Goal: Information Seeking & Learning: Learn about a topic

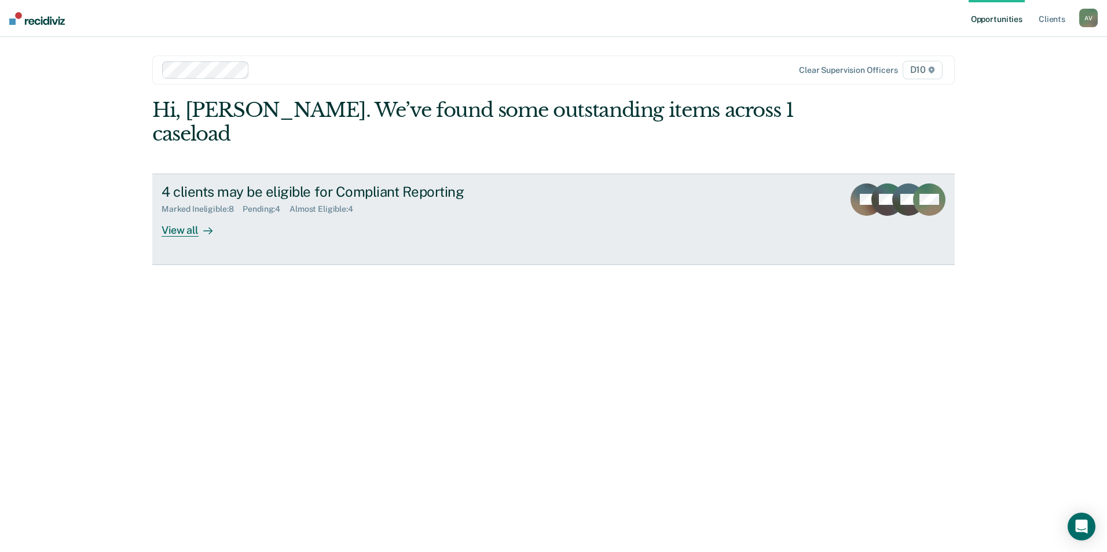
click at [438, 218] on link "4 clients may be eligible for Compliant Reporting Marked Ineligible : 8 Pending…" at bounding box center [553, 219] width 802 height 91
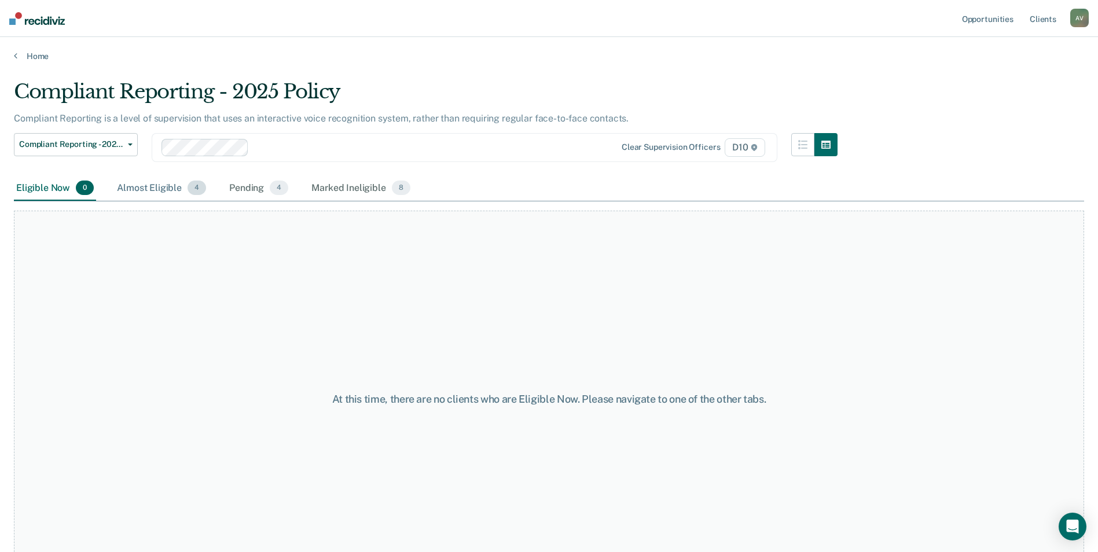
click at [189, 188] on span "4" at bounding box center [197, 188] width 19 height 15
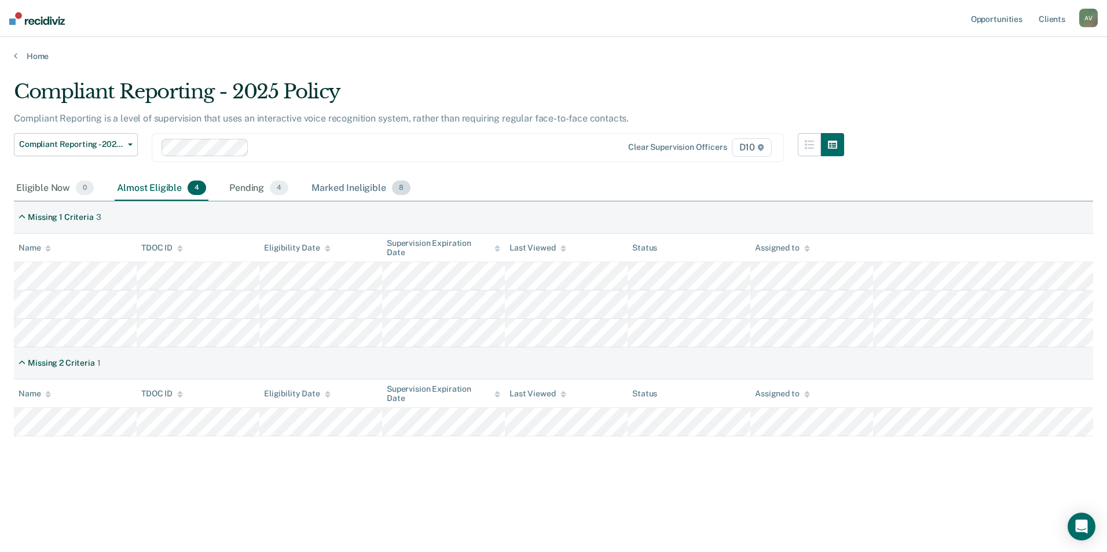
click at [358, 197] on div "Marked Ineligible 8" at bounding box center [361, 188] width 104 height 25
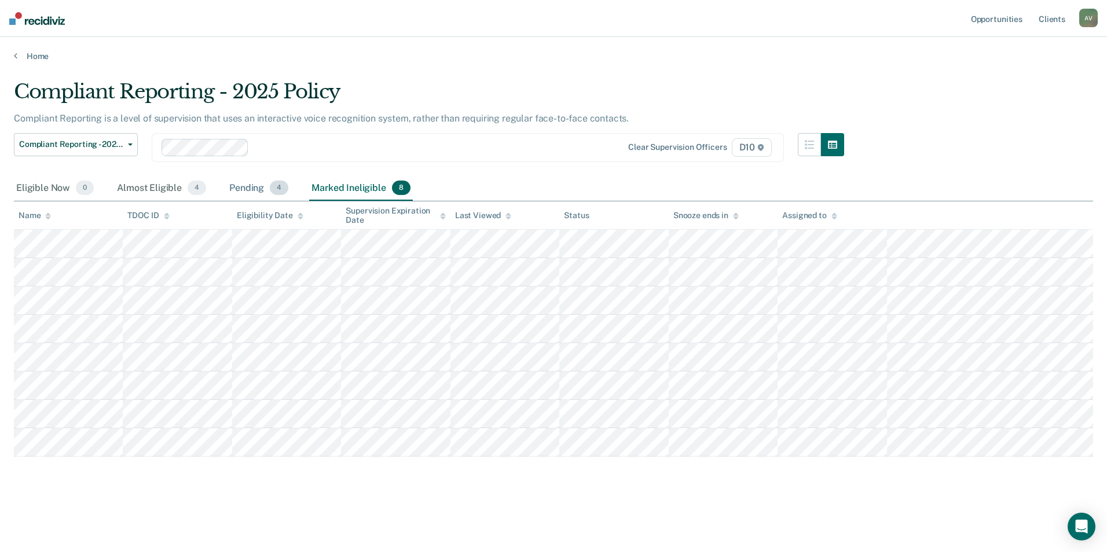
click at [255, 186] on div "Pending 4" at bounding box center [259, 188] width 64 height 25
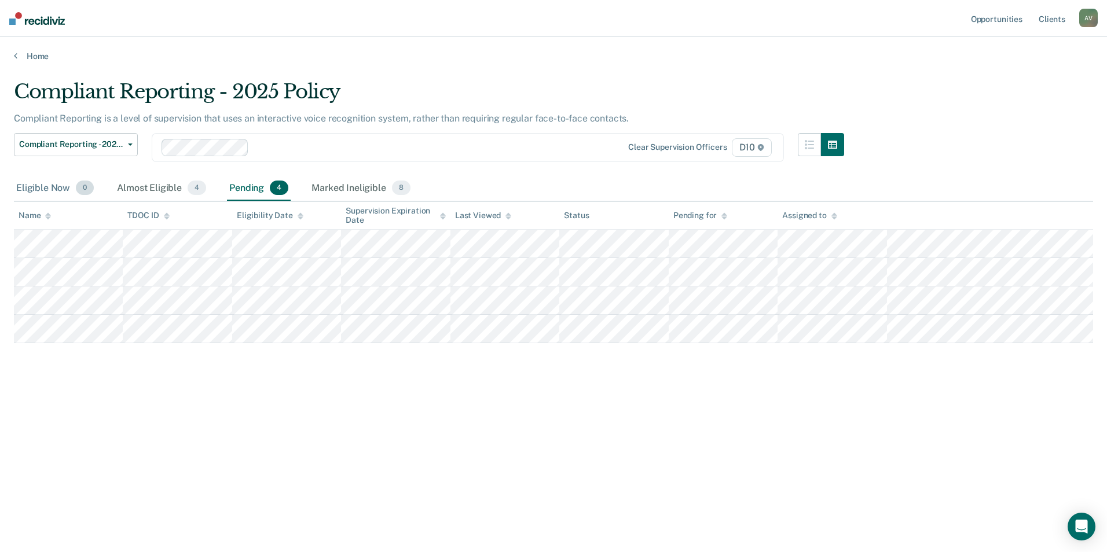
click at [58, 184] on div "Eligible Now 0" at bounding box center [55, 188] width 82 height 25
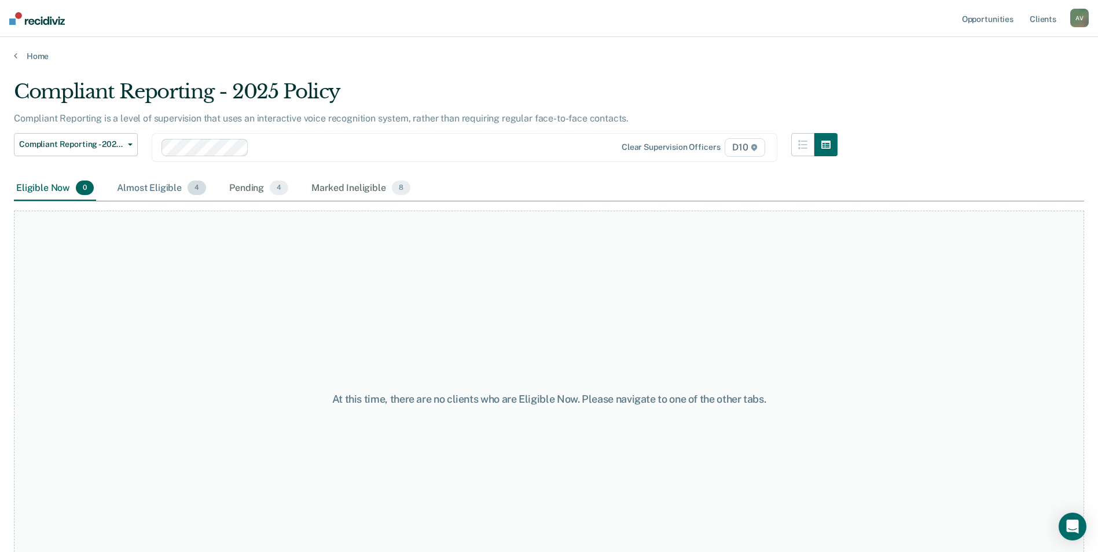
click at [123, 182] on div "Almost Eligible 4" at bounding box center [162, 188] width 94 height 25
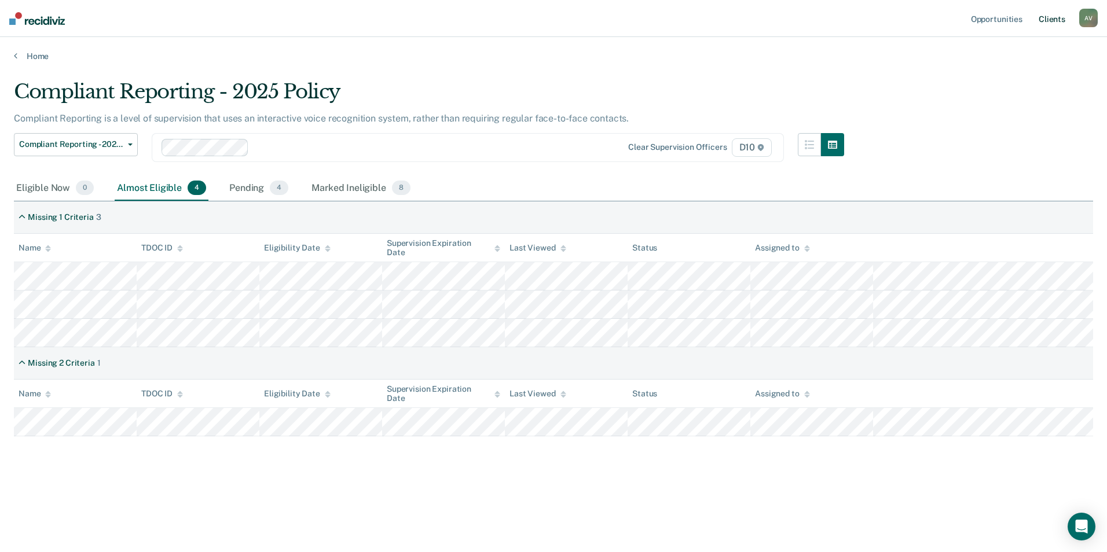
click at [1060, 16] on link "Client s" at bounding box center [1051, 18] width 31 height 37
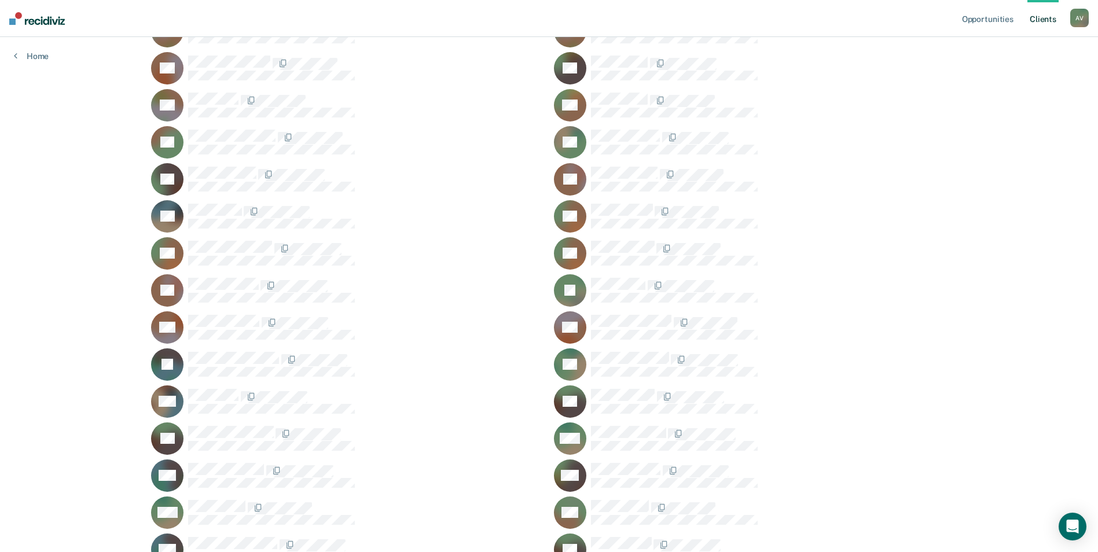
scroll to position [1273, 0]
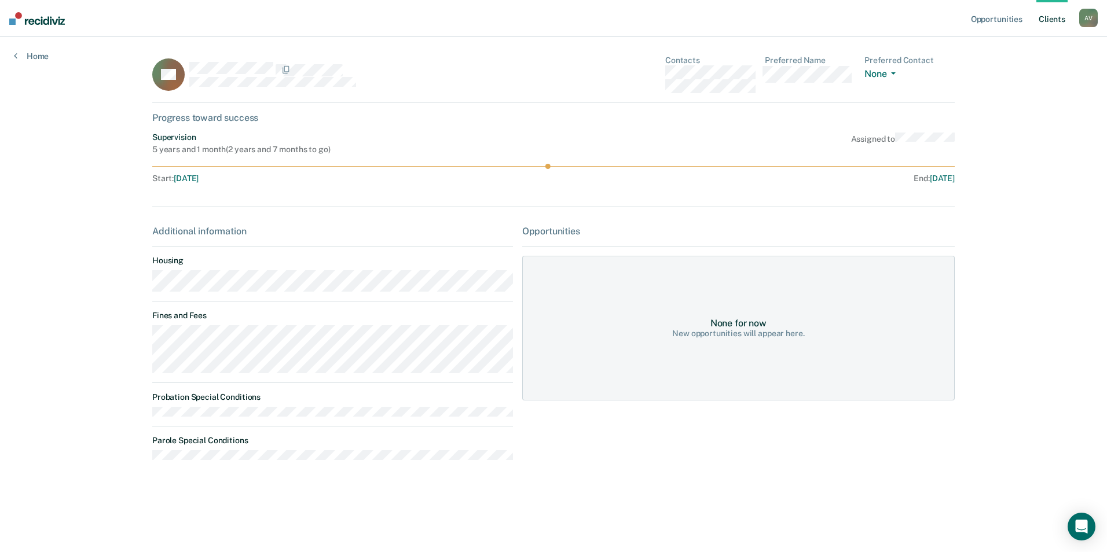
click at [754, 329] on div "New opportunities will appear here." at bounding box center [738, 334] width 132 height 10
click at [546, 167] on icon at bounding box center [553, 166] width 802 height 5
click at [546, 168] on circle at bounding box center [547, 166] width 5 height 5
click at [888, 75] on span "button" at bounding box center [890, 73] width 9 height 2
click at [743, 219] on div "RS Contacts Preferred Name Preferred Contact None Call Text Email None Progress…" at bounding box center [553, 270] width 802 height 428
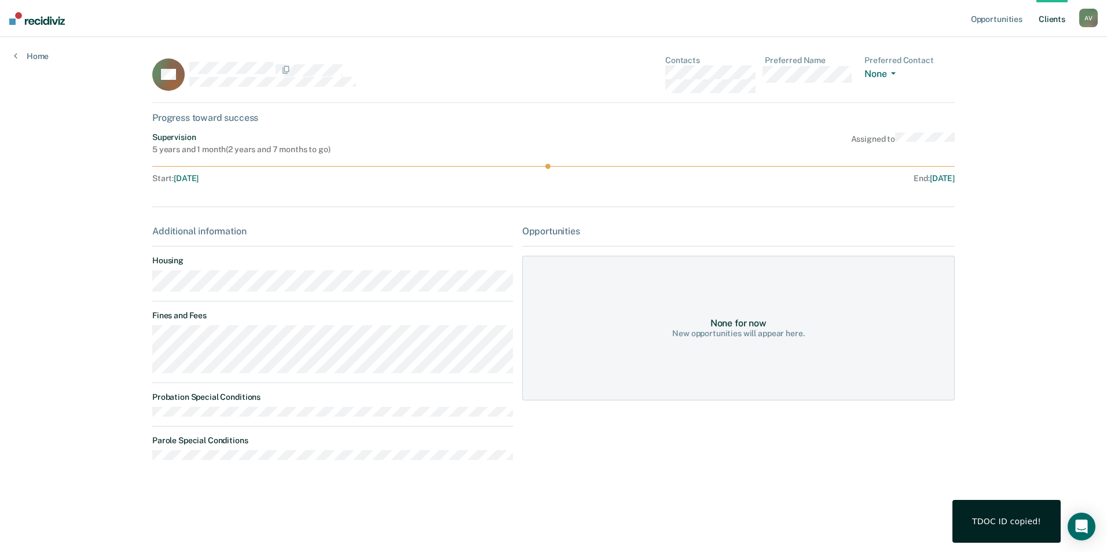
click at [229, 260] on dt "Housing" at bounding box center [332, 261] width 361 height 10
click at [234, 64] on div "RS" at bounding box center [332, 75] width 361 height 38
click at [35, 58] on link "Home" at bounding box center [31, 56] width 35 height 10
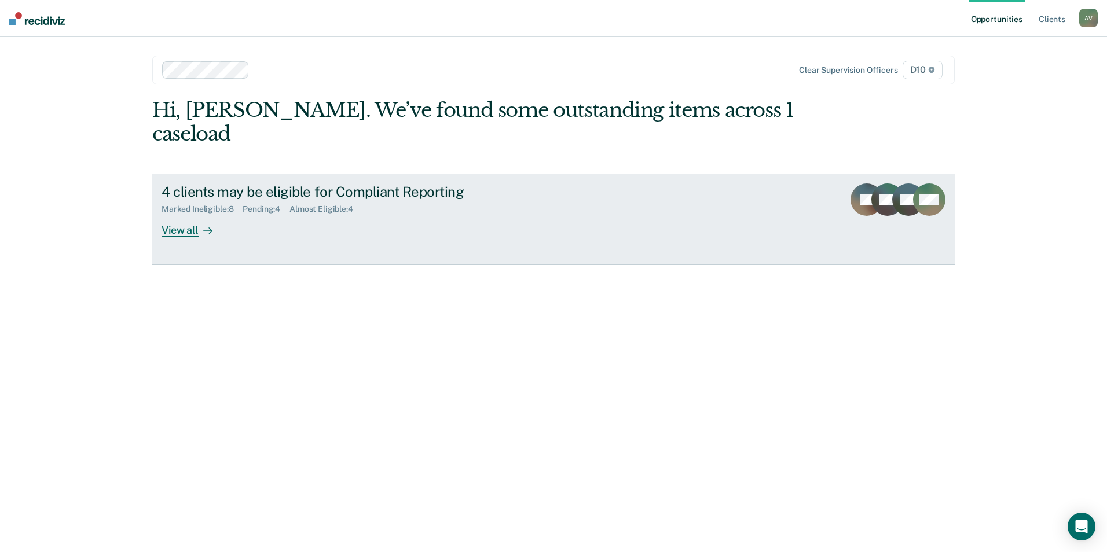
click at [281, 218] on link "4 clients may be eligible for Compliant Reporting Marked Ineligible : 8 Pending…" at bounding box center [553, 219] width 802 height 91
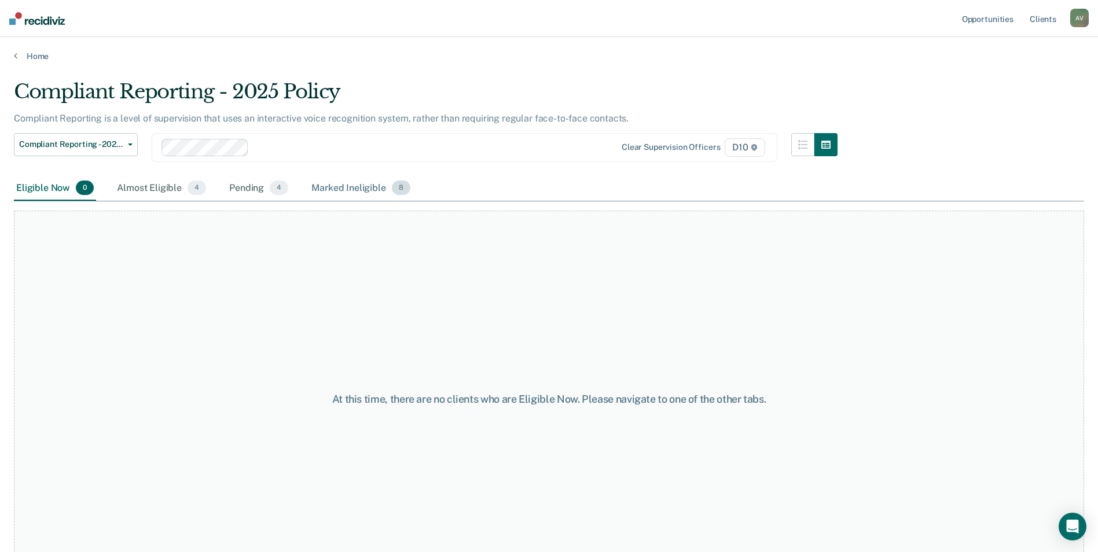
click at [371, 191] on div "Marked Ineligible 8" at bounding box center [361, 188] width 104 height 25
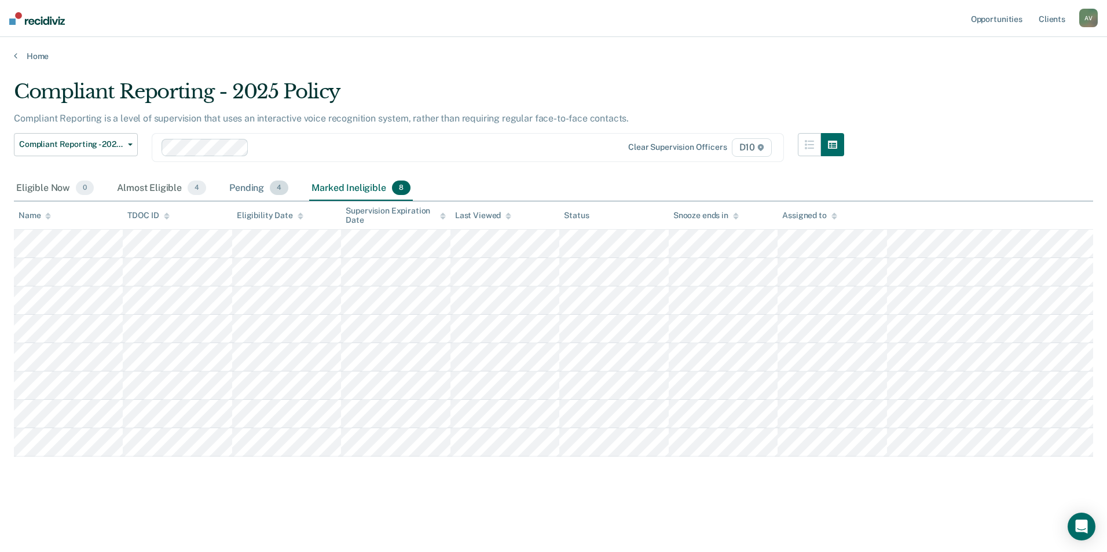
click at [261, 192] on div "Pending 4" at bounding box center [259, 188] width 64 height 25
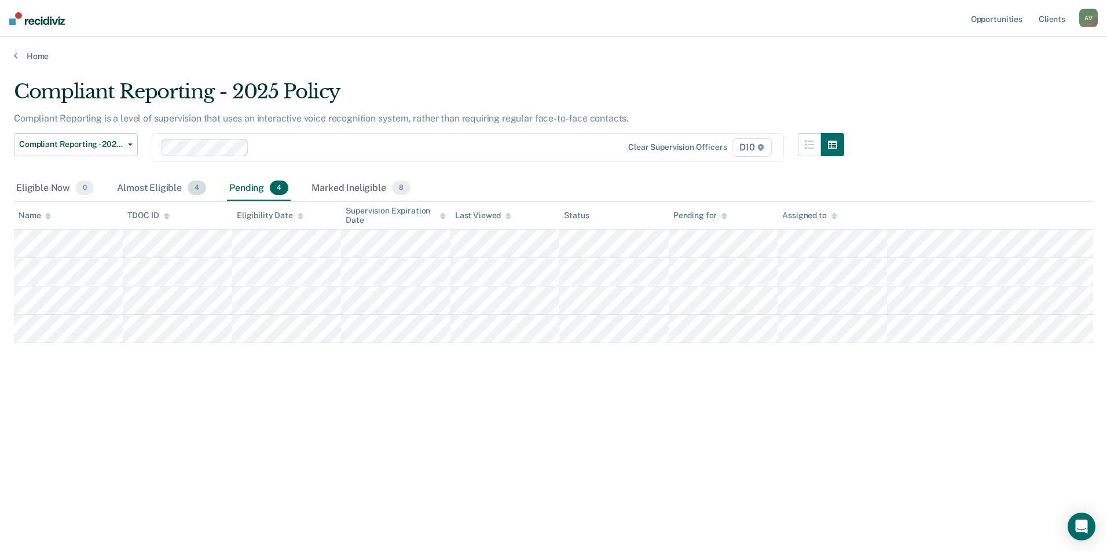
click at [136, 183] on div "Almost Eligible 4" at bounding box center [162, 188] width 94 height 25
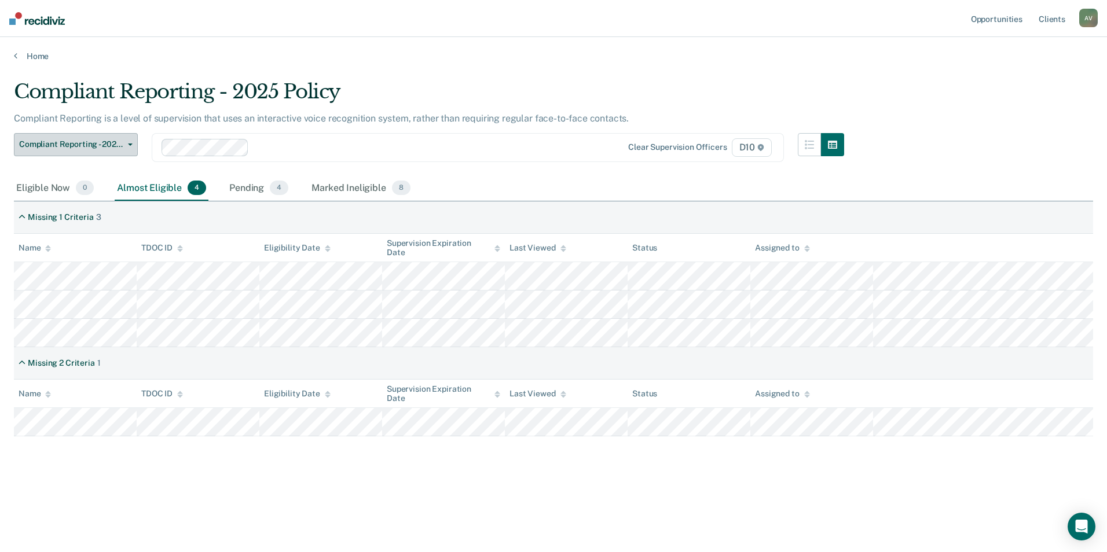
click at [63, 145] on span "Compliant Reporting - 2025 Policy" at bounding box center [71, 144] width 104 height 10
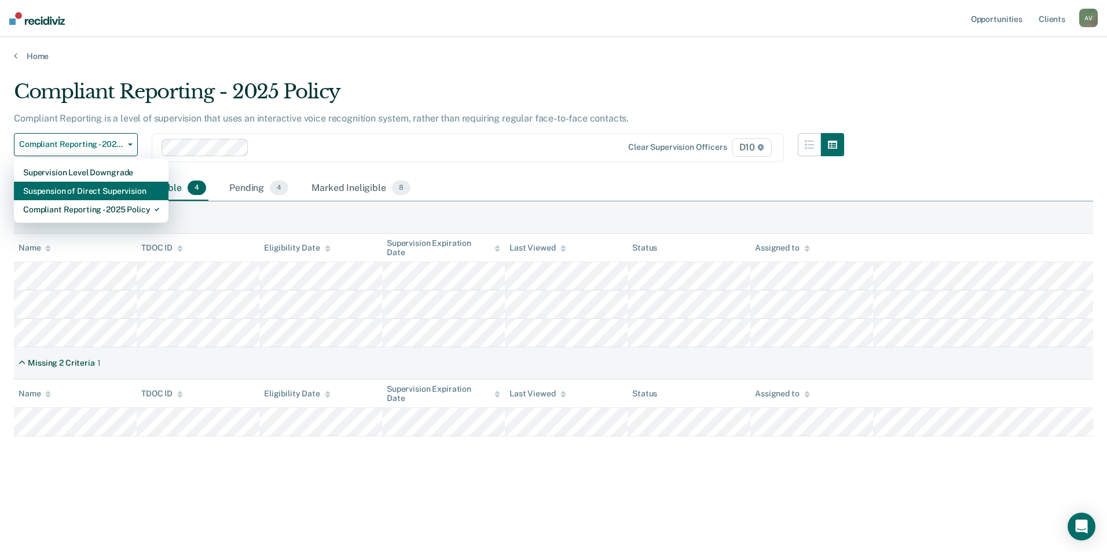
click at [82, 195] on div "Suspension of Direct Supervision" at bounding box center [91, 191] width 136 height 19
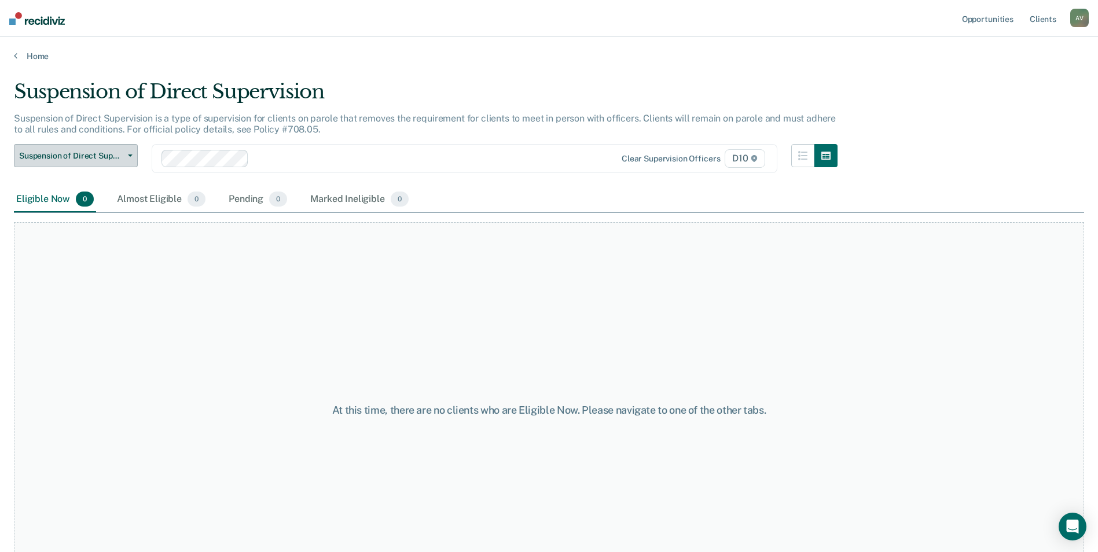
click at [61, 152] on span "Suspension of Direct Supervision" at bounding box center [71, 156] width 104 height 10
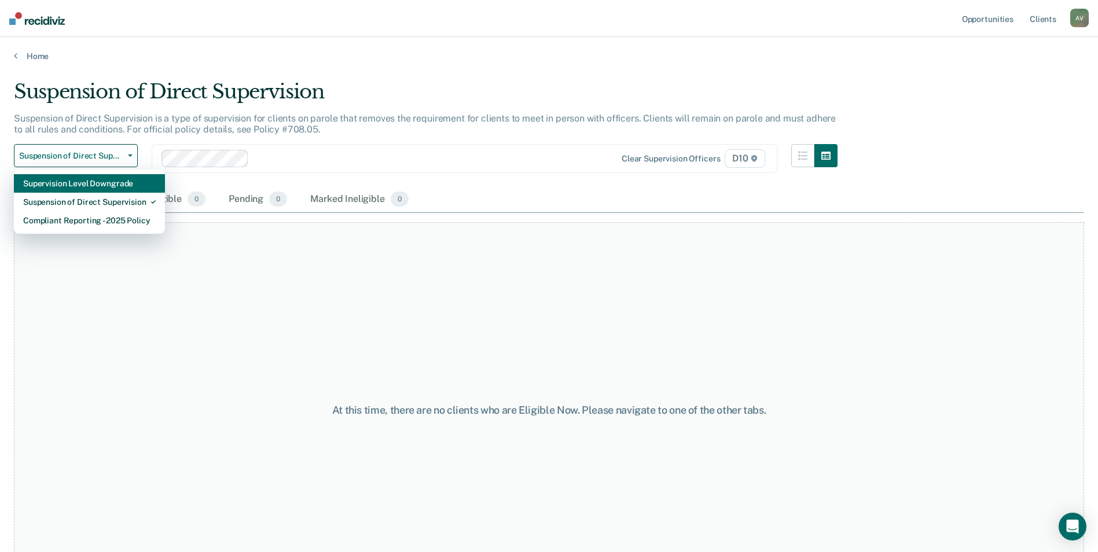
click at [103, 181] on div "Supervision Level Downgrade" at bounding box center [89, 183] width 133 height 19
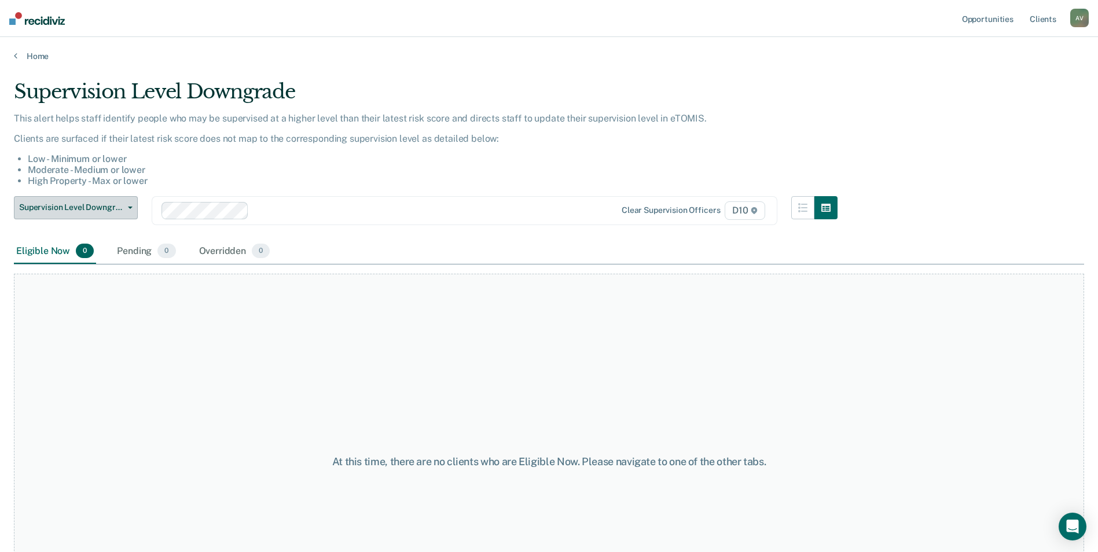
click at [87, 208] on span "Supervision Level Downgrade" at bounding box center [71, 208] width 104 height 10
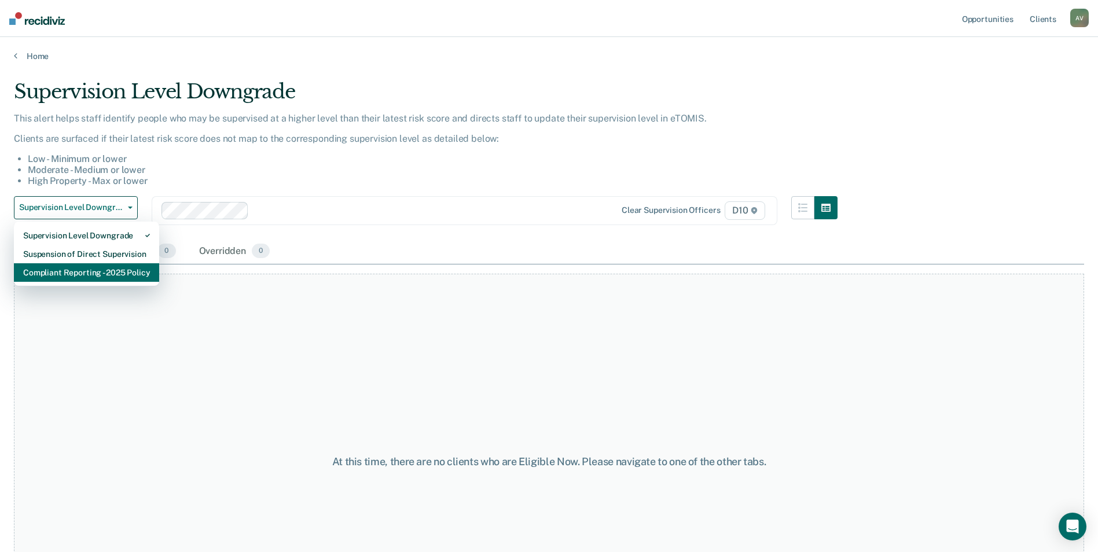
click at [77, 271] on div "Compliant Reporting - 2025 Policy" at bounding box center [86, 272] width 127 height 19
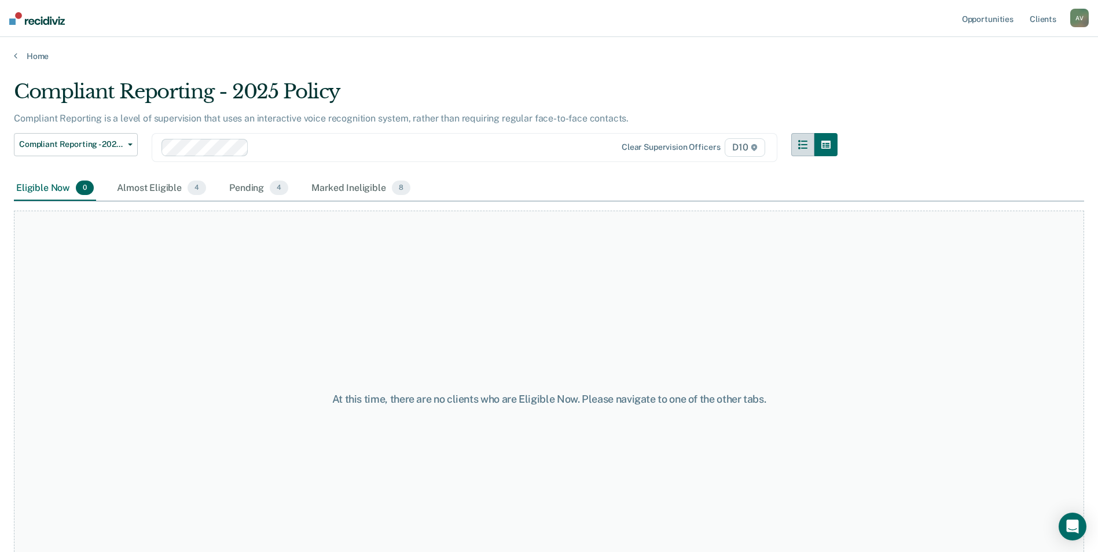
click at [807, 141] on icon "button" at bounding box center [802, 144] width 9 height 9
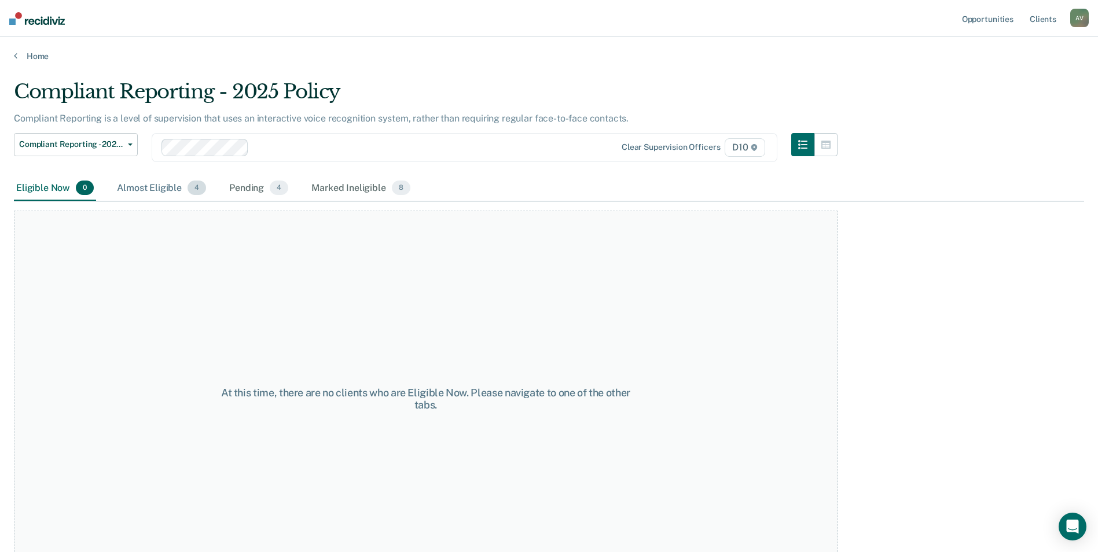
click at [163, 200] on div "Almost Eligible 4" at bounding box center [162, 188] width 94 height 25
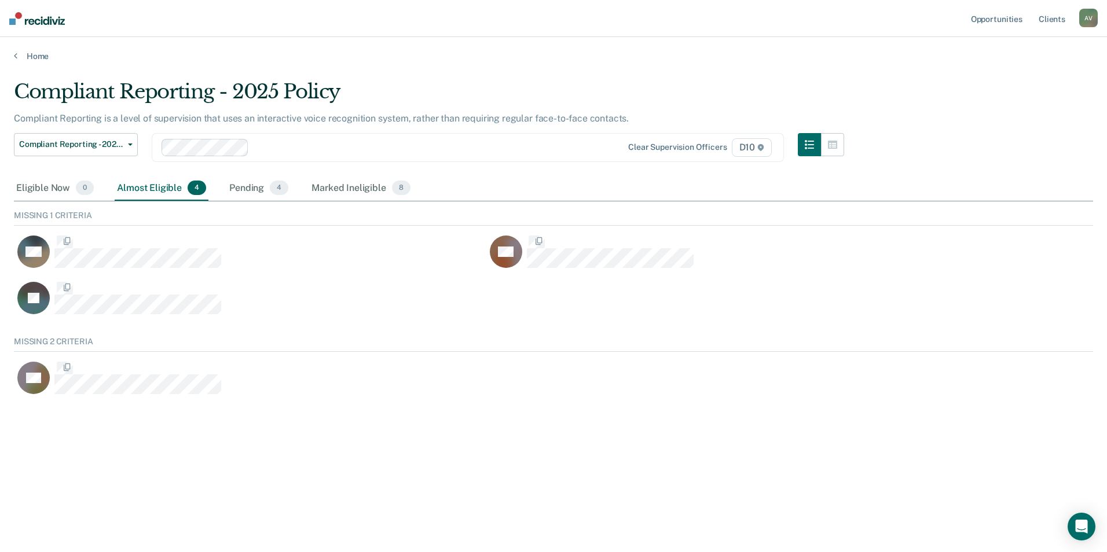
scroll to position [62, 1070]
click at [333, 200] on div "Marked Ineligible 8" at bounding box center [361, 188] width 104 height 25
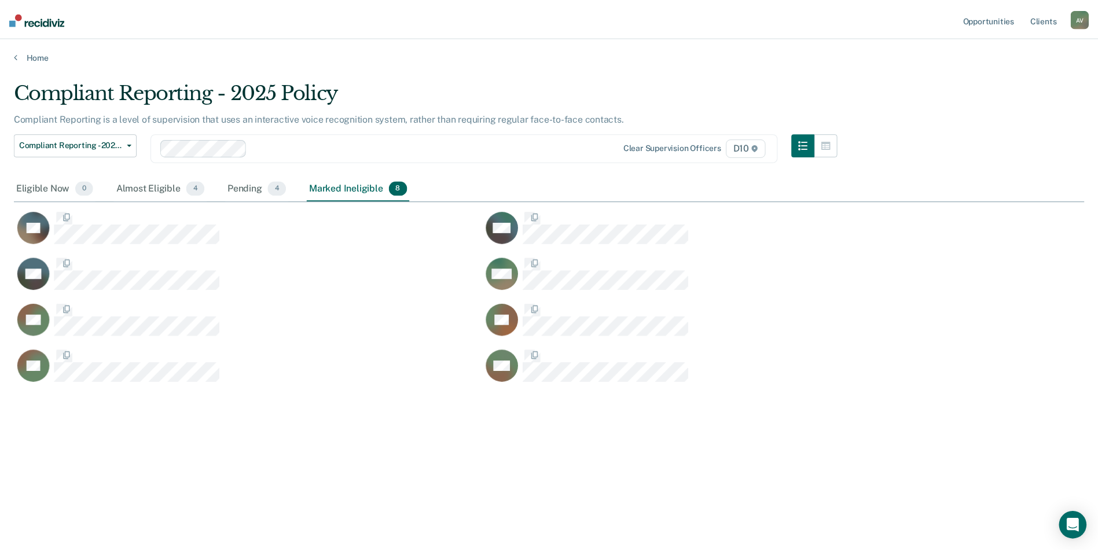
scroll to position [377, 1070]
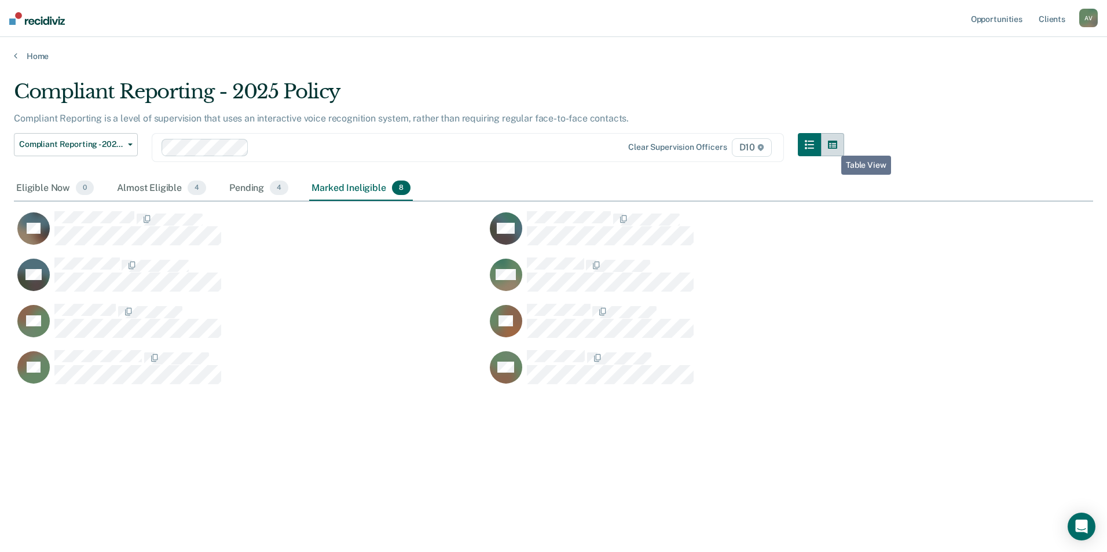
click at [832, 149] on button "button" at bounding box center [832, 144] width 23 height 23
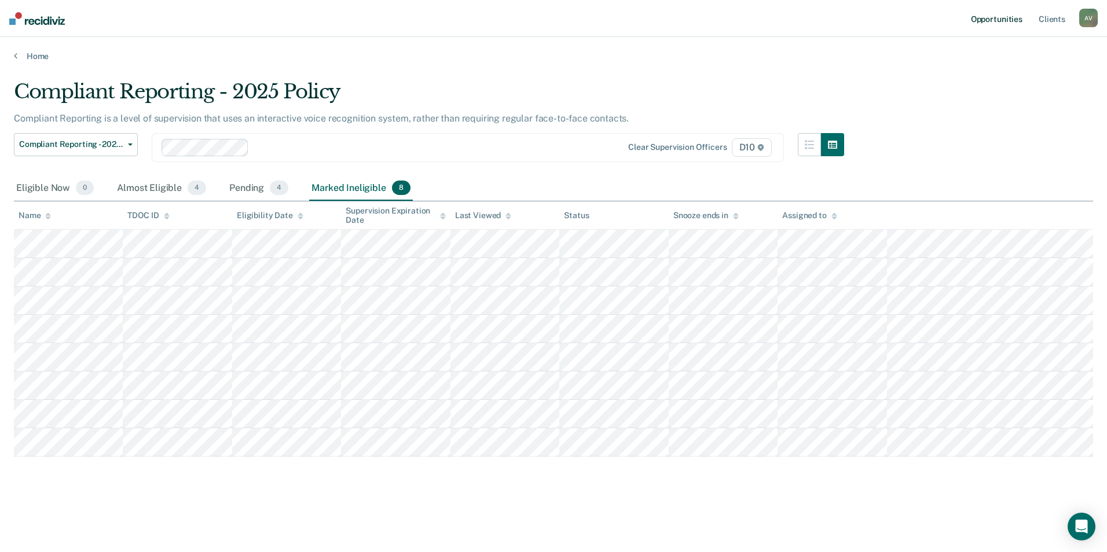
click at [1004, 14] on link "Opportunities" at bounding box center [996, 18] width 56 height 37
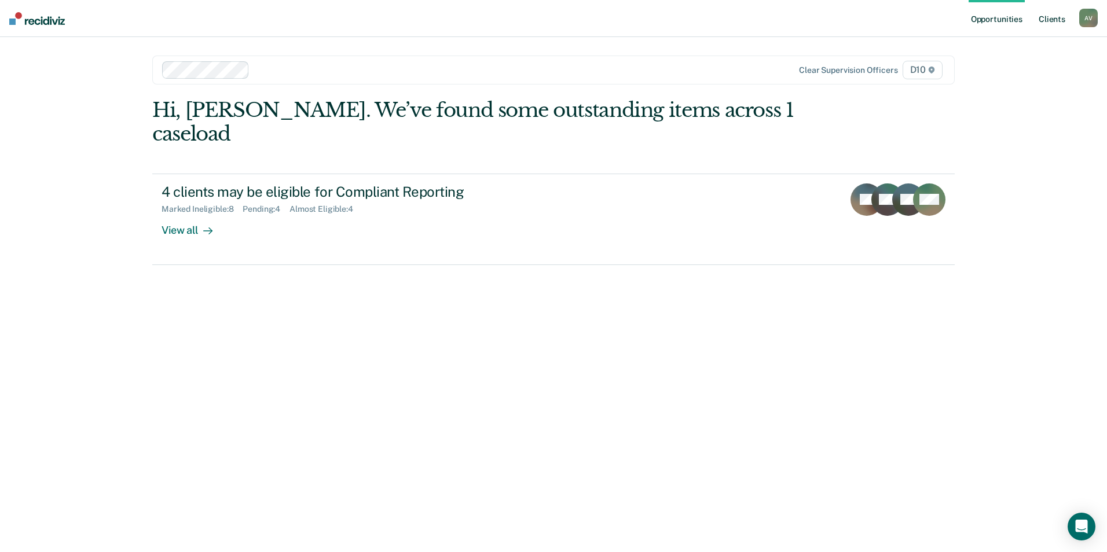
click at [1048, 22] on link "Client s" at bounding box center [1051, 18] width 31 height 37
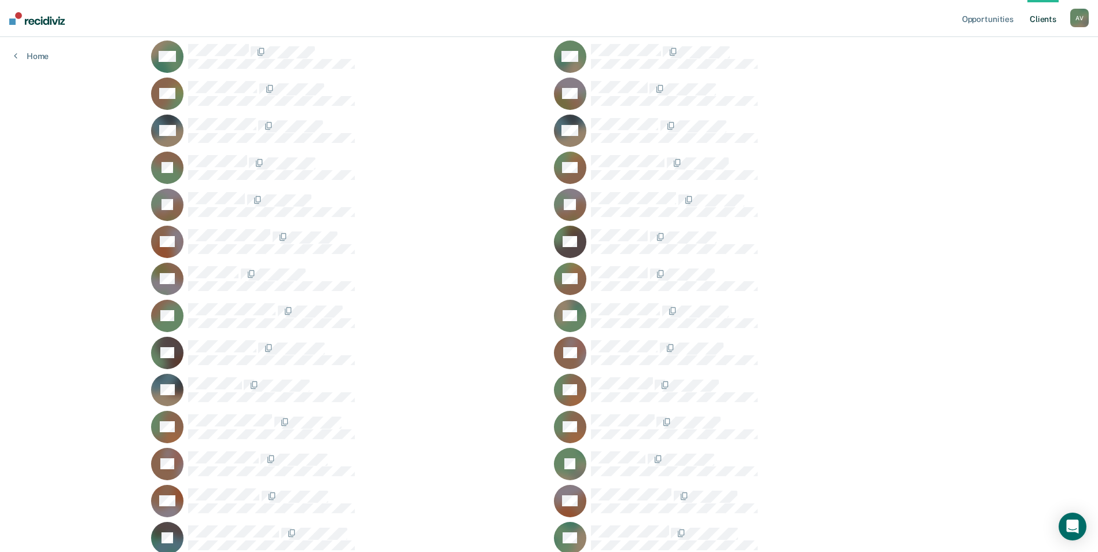
scroll to position [1100, 0]
click at [173, 416] on rect at bounding box center [167, 426] width 32 height 32
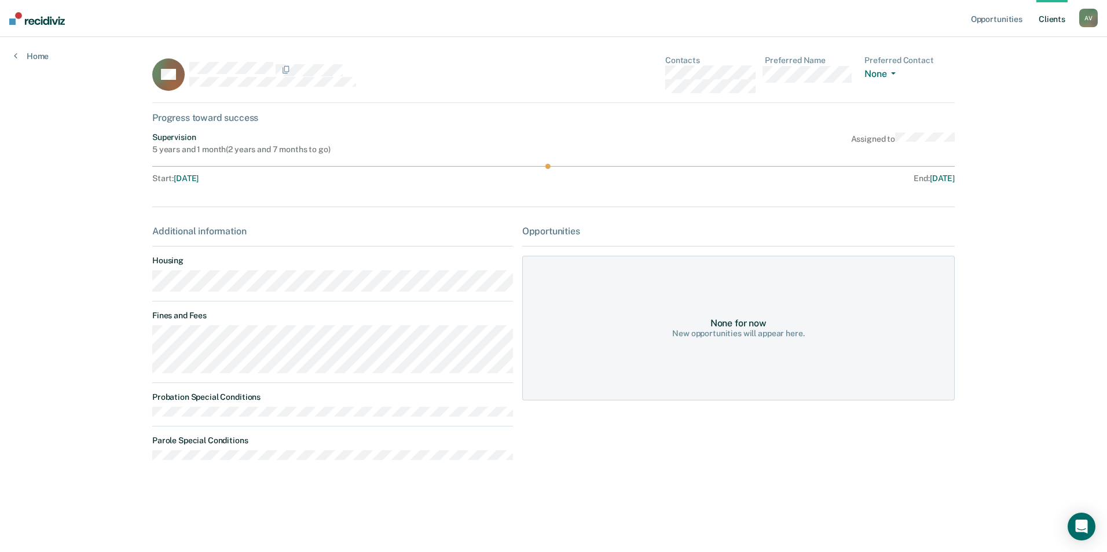
drag, startPoint x: 278, startPoint y: 389, endPoint x: 292, endPoint y: 395, distance: 14.3
click at [287, 393] on div "Additional information Housing Fines and Fees Probation Special Conditions Paro…" at bounding box center [332, 348] width 361 height 244
click at [150, 413] on main "RS Contacts Preferred Name Preferred Contact None Call Text Email None Progress…" at bounding box center [553, 280] width 830 height 487
click at [208, 226] on div "Additional information" at bounding box center [332, 231] width 361 height 11
click at [197, 178] on span "[DATE]" at bounding box center [186, 178] width 25 height 9
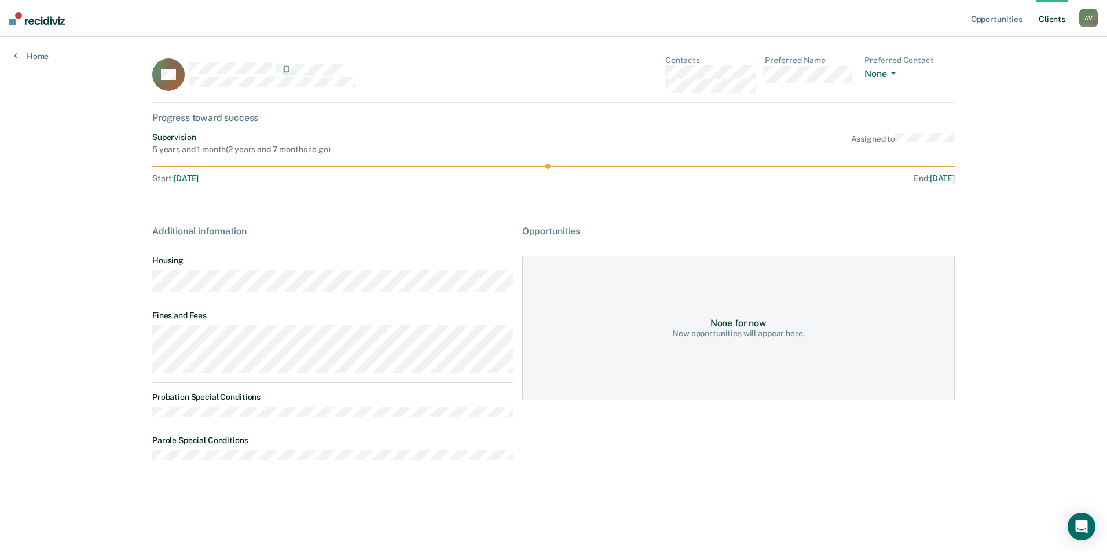
drag, startPoint x: 216, startPoint y: 168, endPoint x: 317, endPoint y: 168, distance: 101.3
click at [219, 168] on icon at bounding box center [553, 166] width 802 height 5
drag, startPoint x: 550, startPoint y: 166, endPoint x: 564, endPoint y: 167, distance: 13.3
click at [561, 167] on icon at bounding box center [553, 166] width 802 height 5
drag, startPoint x: 548, startPoint y: 170, endPoint x: 600, endPoint y: 166, distance: 51.7
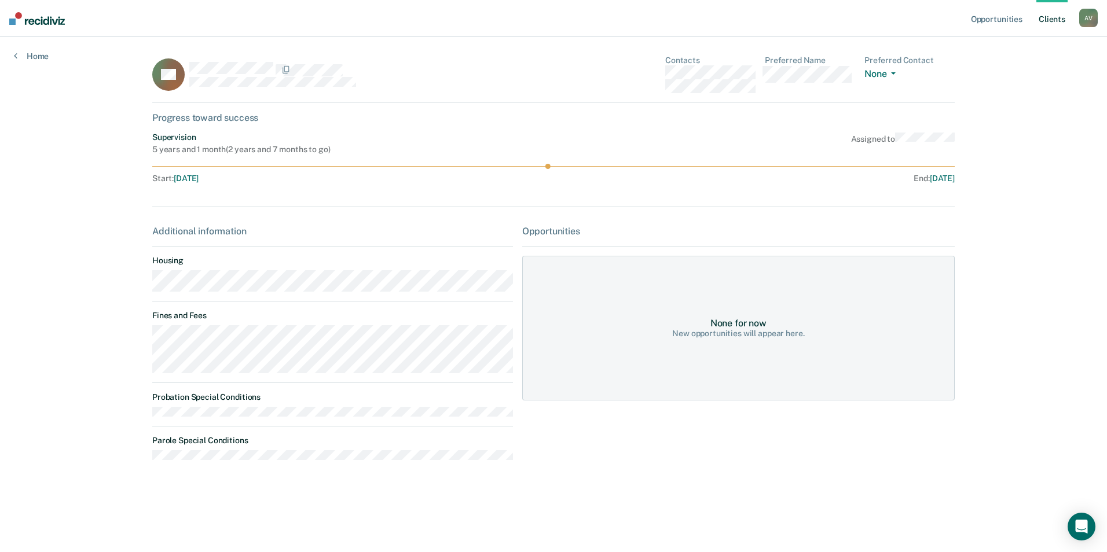
click at [600, 166] on div "Supervision 5 years and 1 month ( 2 years and 7 months to go ) Assigned to Star…" at bounding box center [553, 160] width 802 height 55
drag, startPoint x: 547, startPoint y: 168, endPoint x: 601, endPoint y: 170, distance: 53.8
click at [601, 170] on div "Supervision 5 years and 1 month ( 2 years and 7 months to go ) Assigned to Star…" at bounding box center [553, 160] width 802 height 55
click at [477, 156] on div "Supervision 5 years and 1 month ( 2 years and 7 months to go ) Assigned to Star…" at bounding box center [553, 160] width 802 height 55
click at [421, 182] on div "Start : [DATE]" at bounding box center [353, 179] width 402 height 10
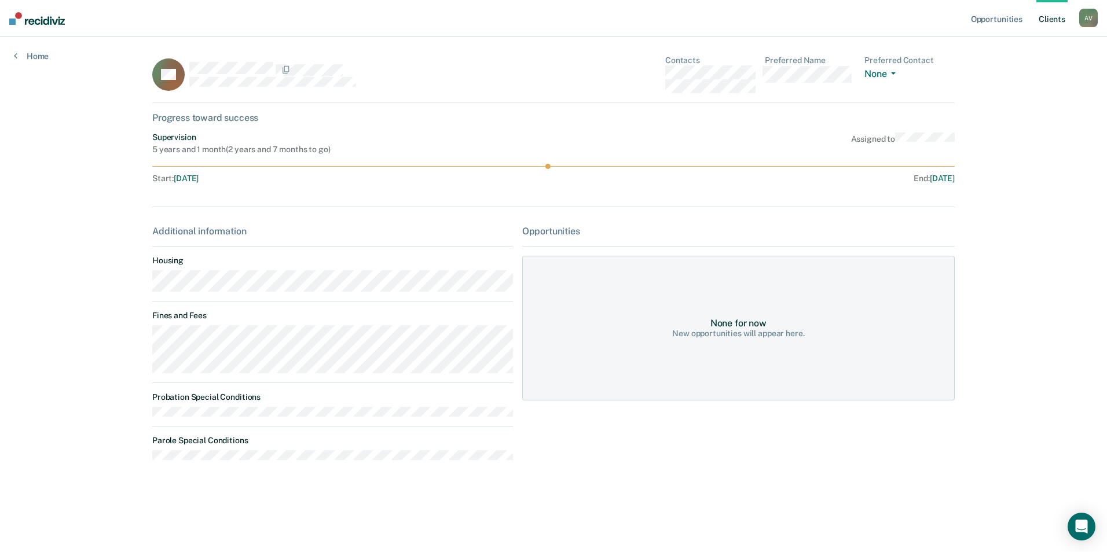
drag, startPoint x: 258, startPoint y: 115, endPoint x: 648, endPoint y: 119, distance: 389.5
click at [258, 114] on div "Progress toward success" at bounding box center [553, 117] width 802 height 11
click at [898, 144] on div "Assigned to" at bounding box center [903, 144] width 104 height 22
click at [313, 131] on div "RS Contacts Preferred Name Preferred Contact None Call Text Email None Progress…" at bounding box center [553, 270] width 802 height 428
click at [320, 452] on dl "Probation Special Conditions Parole Special Conditions" at bounding box center [332, 425] width 361 height 67
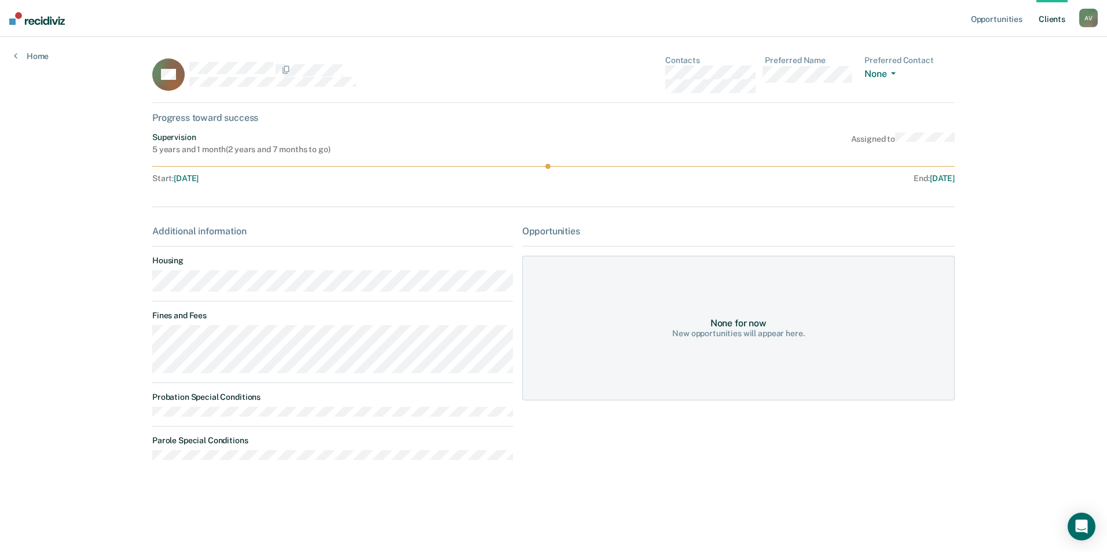
drag, startPoint x: 310, startPoint y: 468, endPoint x: 346, endPoint y: 462, distance: 36.9
click at [315, 468] on div "Additional information Housing Fines and Fees Probation Special Conditions Paro…" at bounding box center [332, 348] width 361 height 244
click at [1020, 24] on link "Opportunities" at bounding box center [996, 18] width 56 height 37
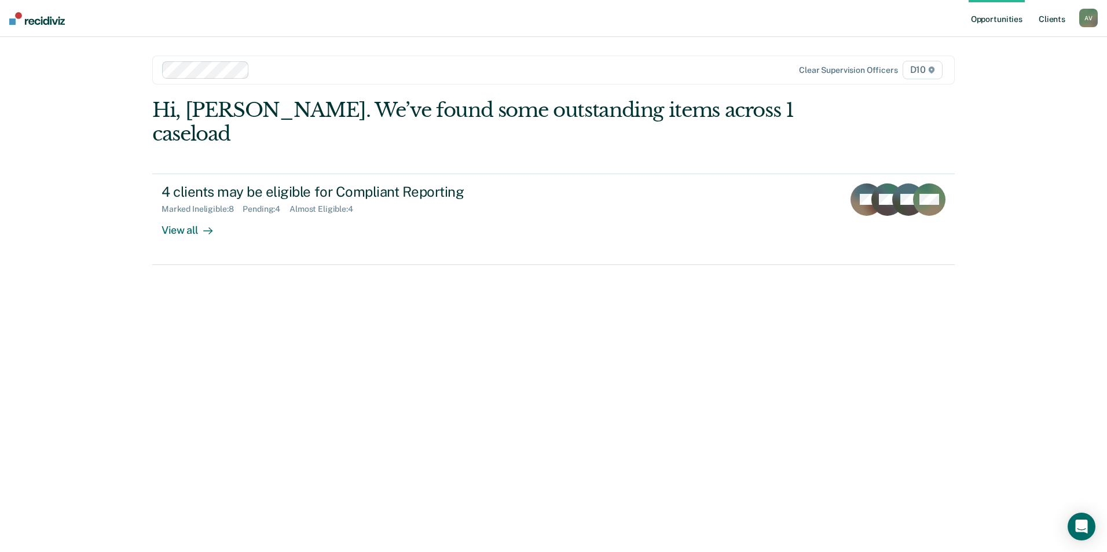
click at [1053, 17] on link "Client s" at bounding box center [1051, 18] width 31 height 37
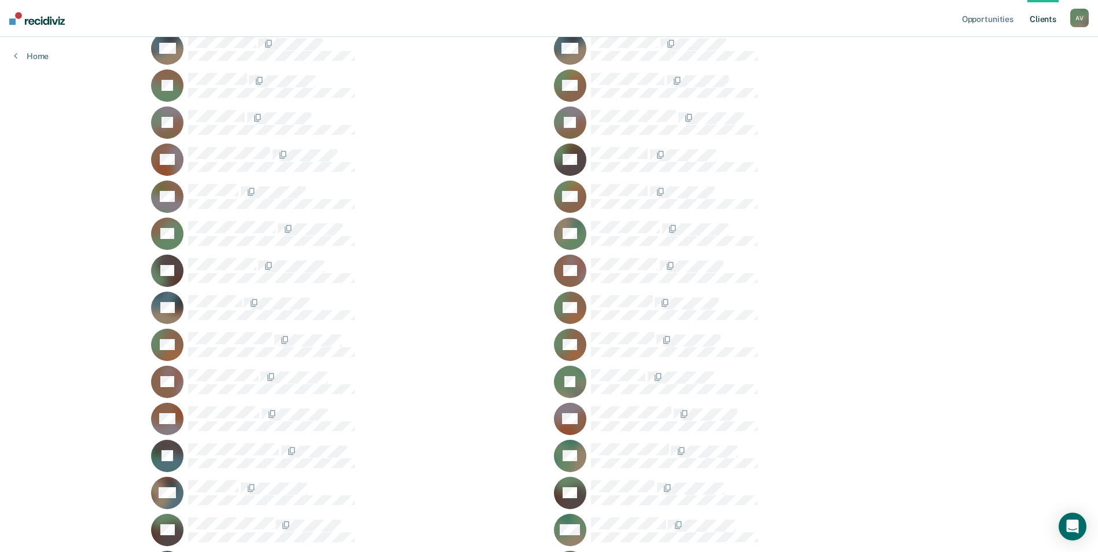
scroll to position [1330, 0]
